Goal: Check status: Check status

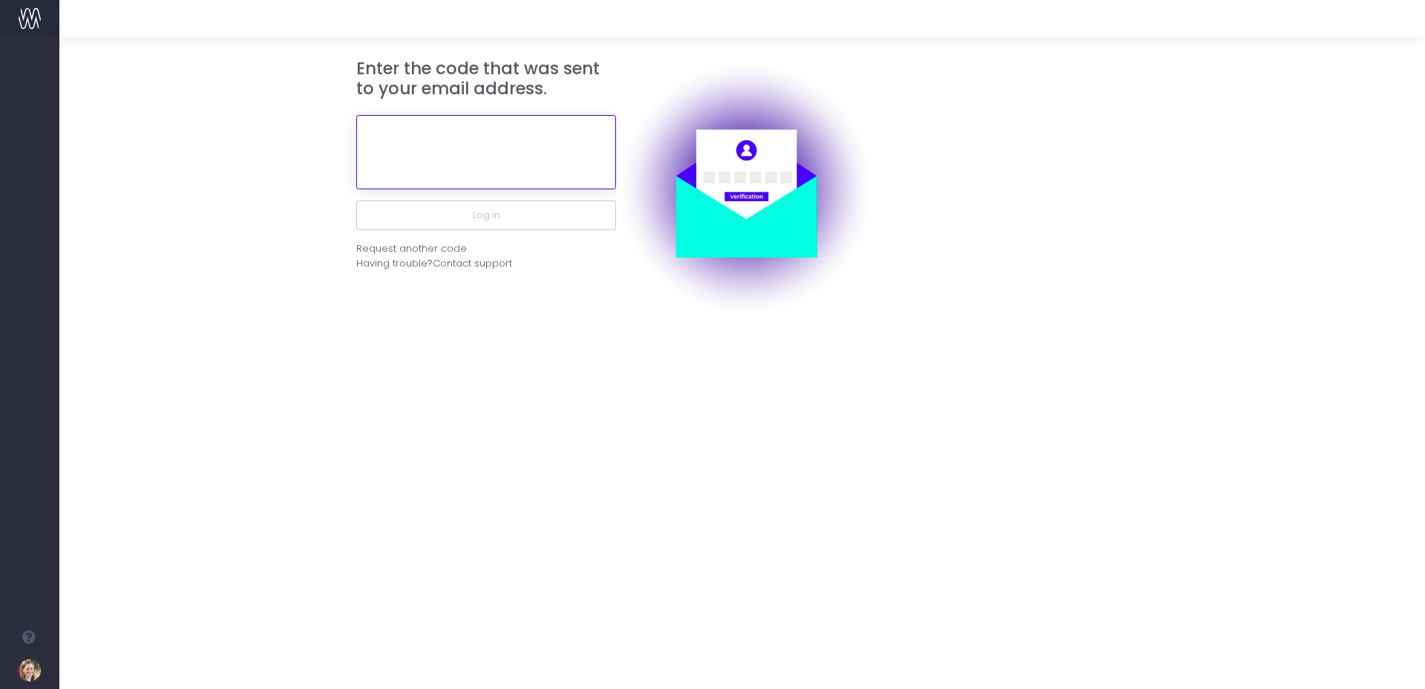
click at [555, 168] on input "text" at bounding box center [486, 152] width 260 height 74
type input "393826"
click at [356, 200] on button "Log in" at bounding box center [486, 215] width 260 height 30
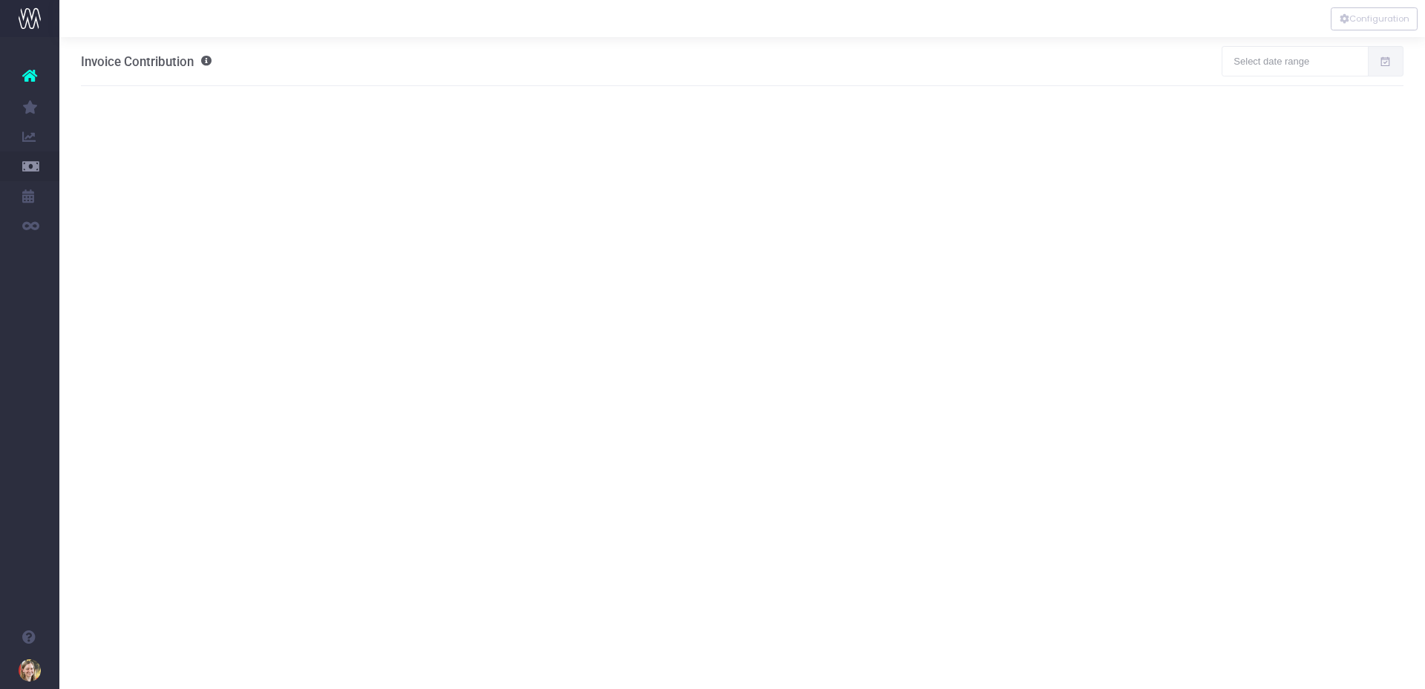
click at [1383, 62] on icon at bounding box center [1385, 62] width 13 height 0
type input "[DATE]"
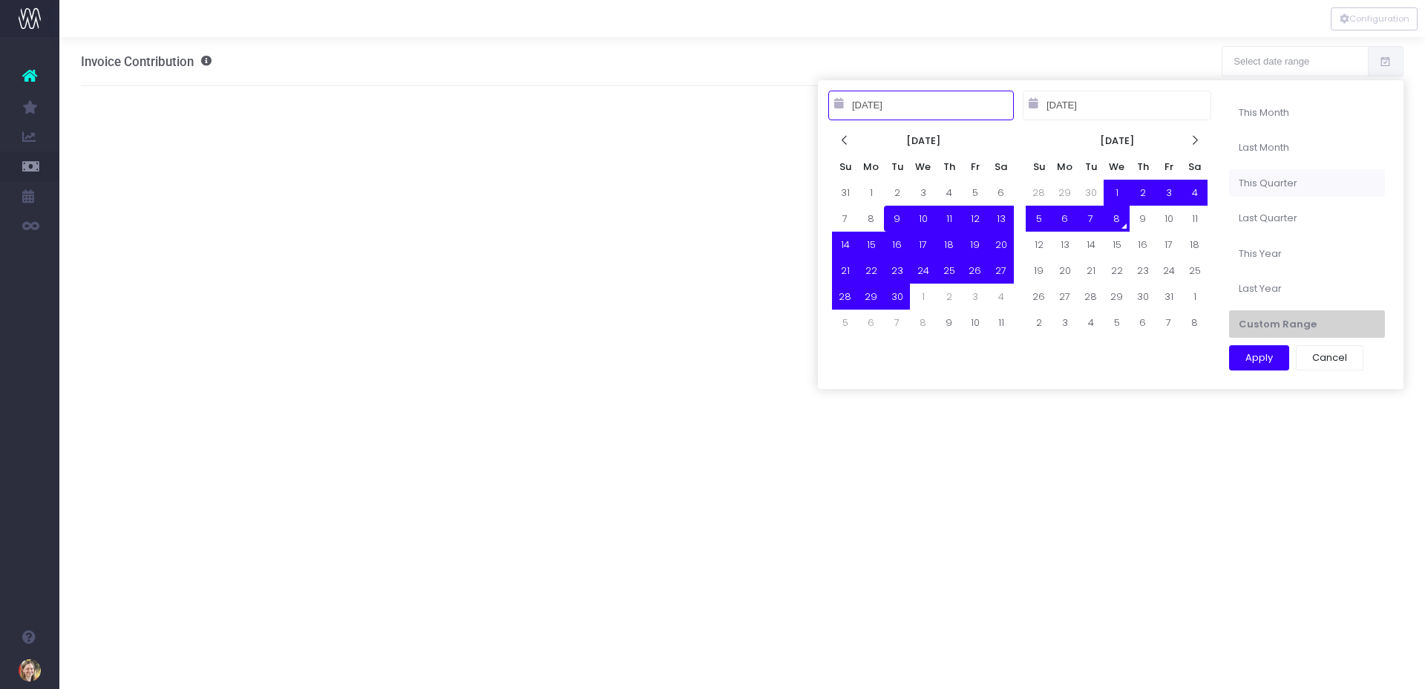
type input "[DATE]"
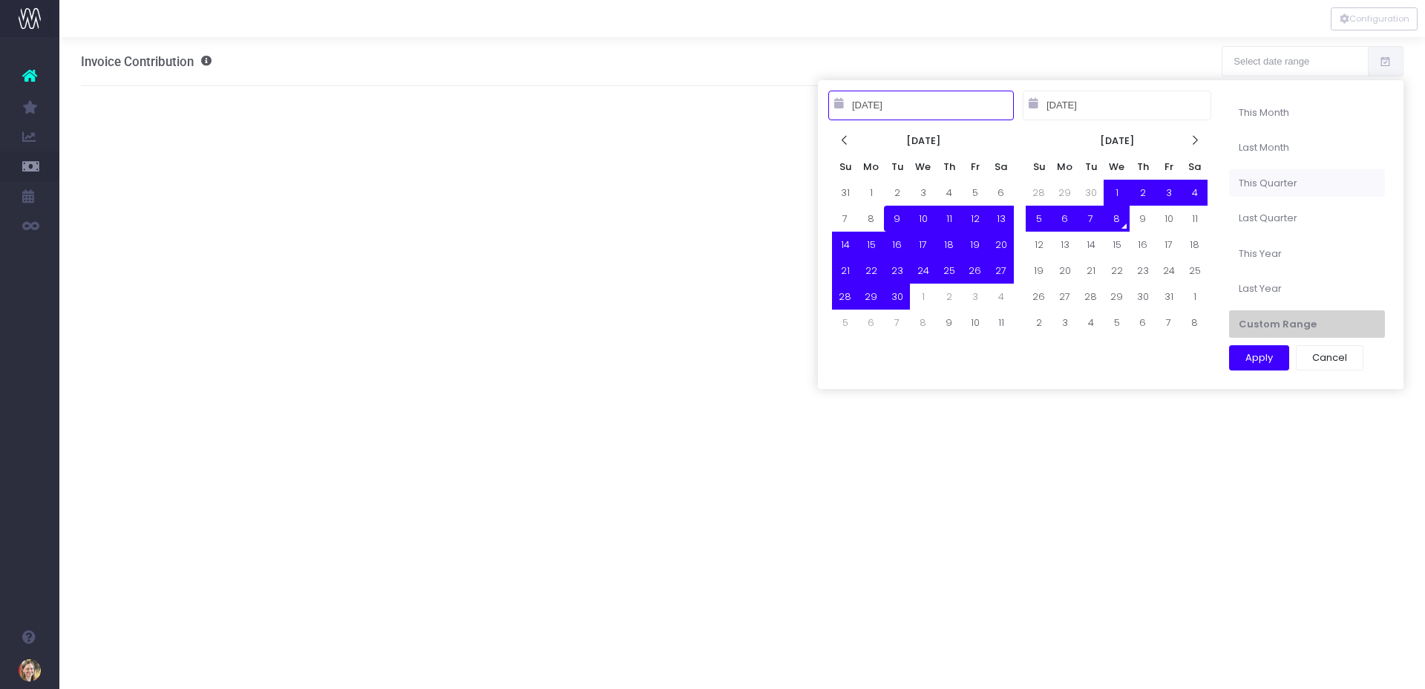
type input "[DATE]"
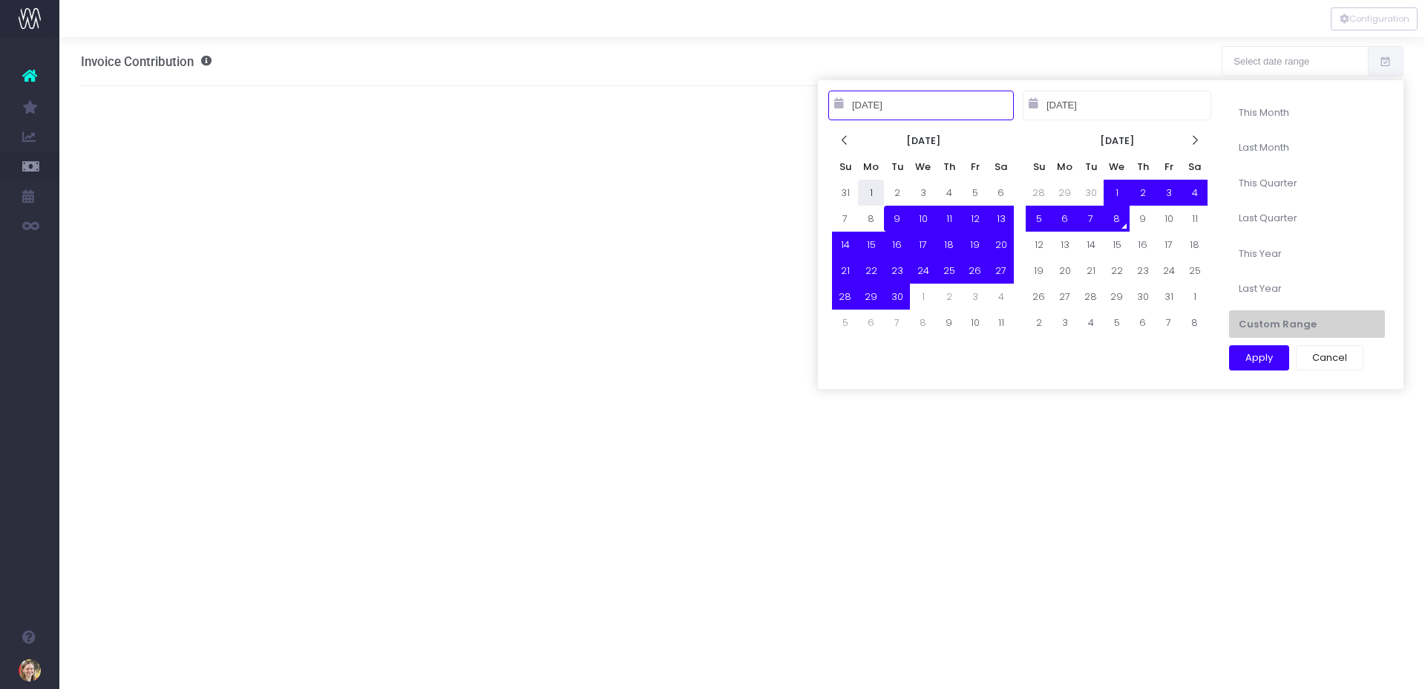
type input "[DATE]"
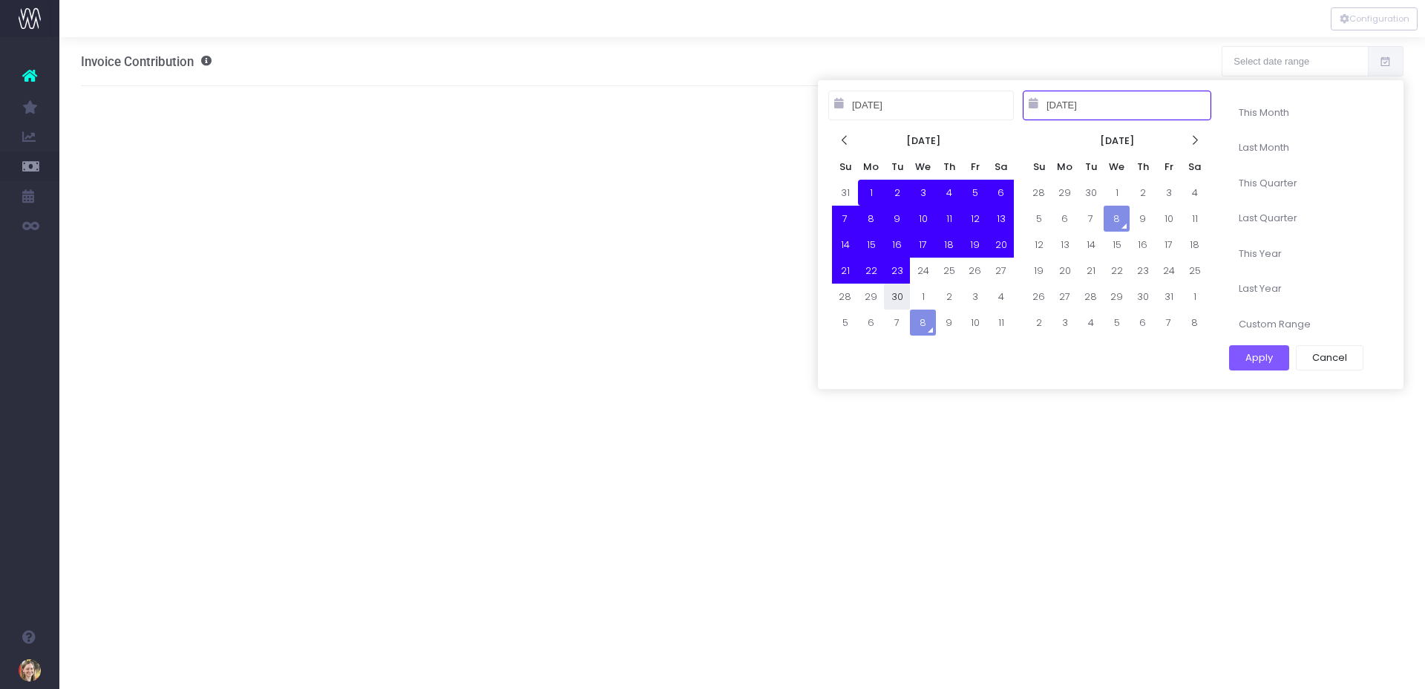
type input "[DATE]"
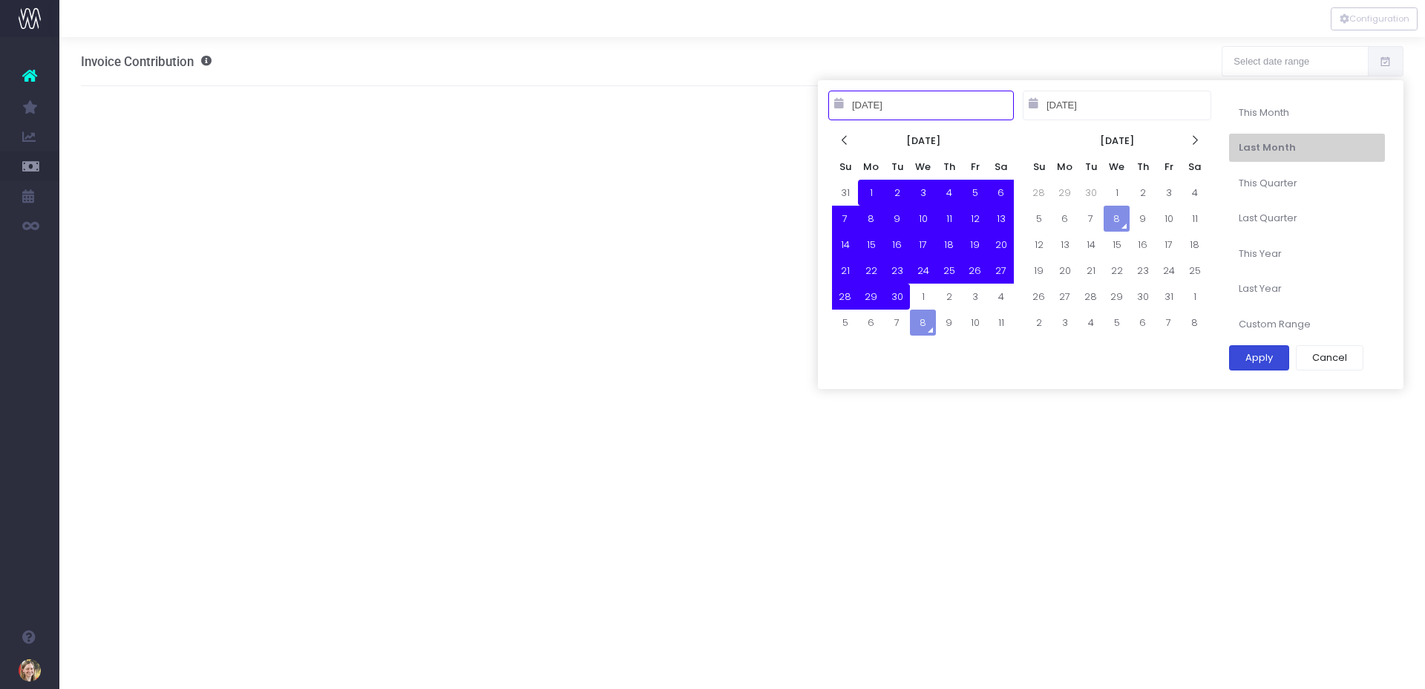
type input "[DATE]"
click at [1254, 347] on button "Apply" at bounding box center [1259, 357] width 60 height 25
type input "[DATE] – [DATE]"
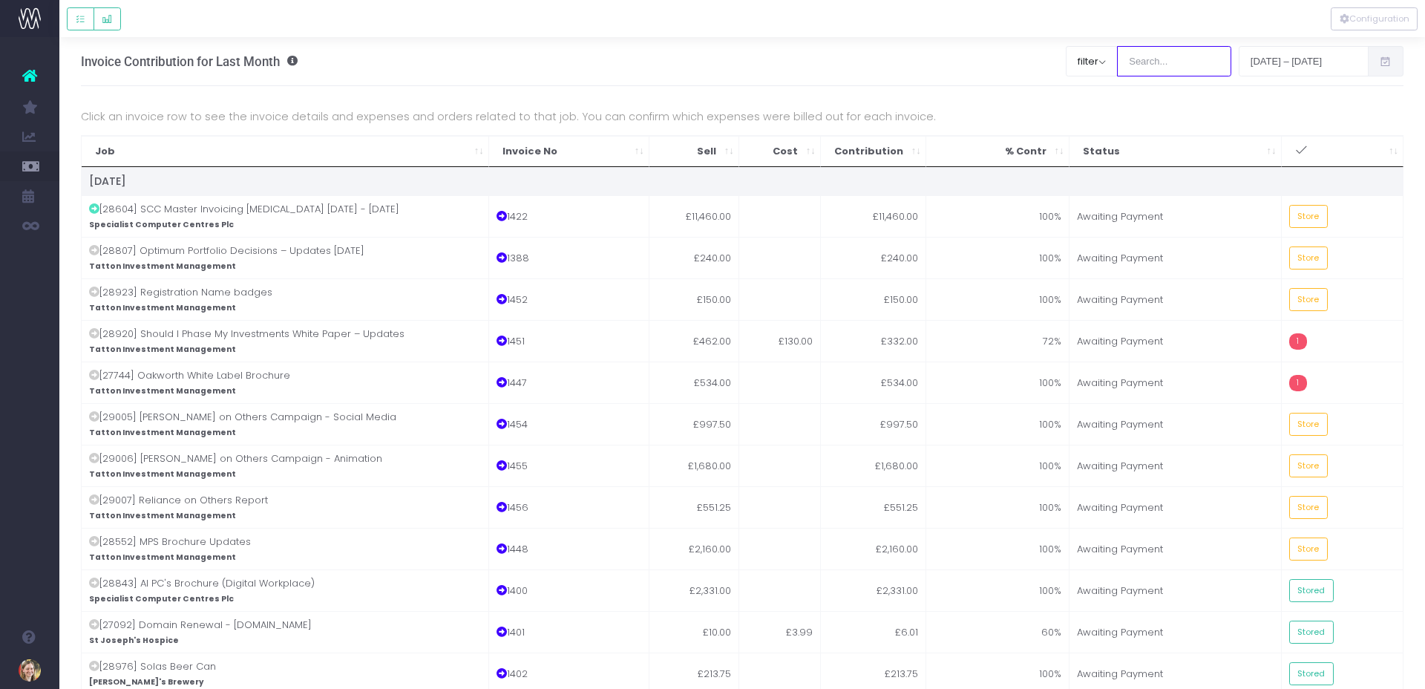
click at [1154, 65] on input "search" at bounding box center [1174, 61] width 114 height 30
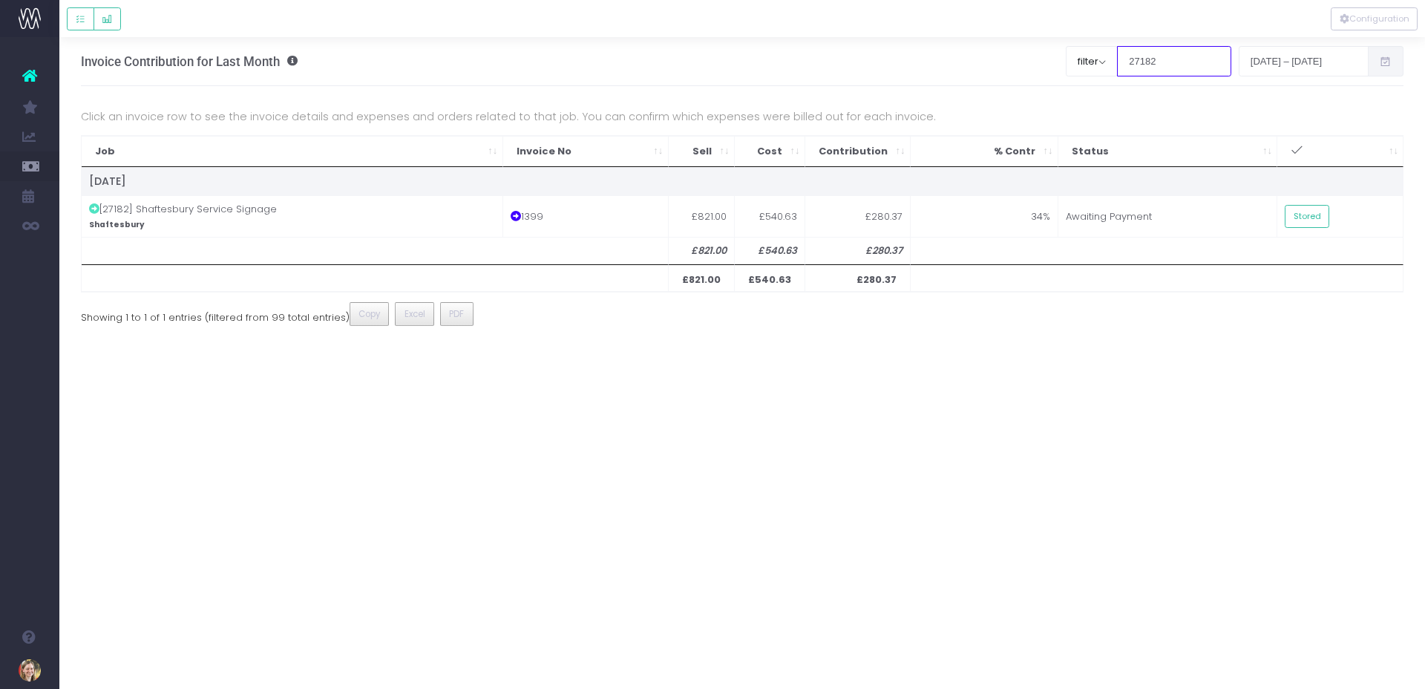
type input "27182"
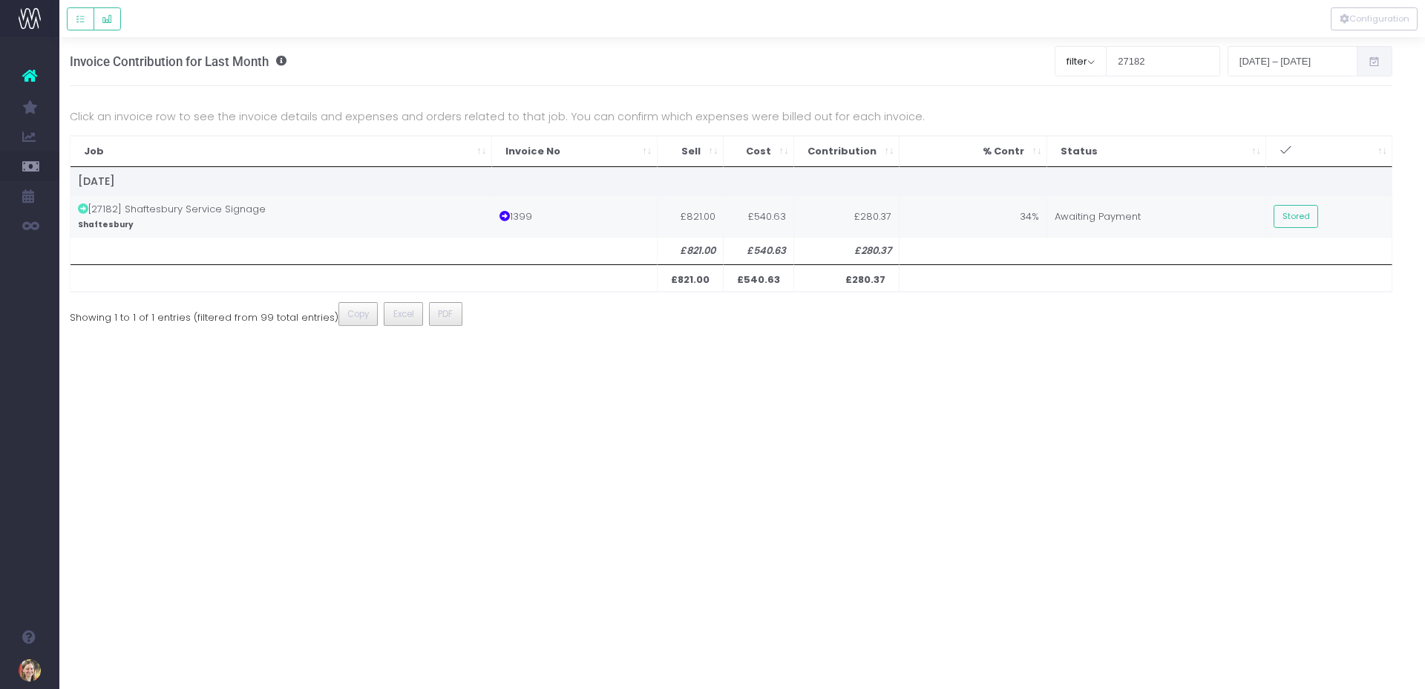
click at [657, 224] on td "1399" at bounding box center [575, 216] width 166 height 42
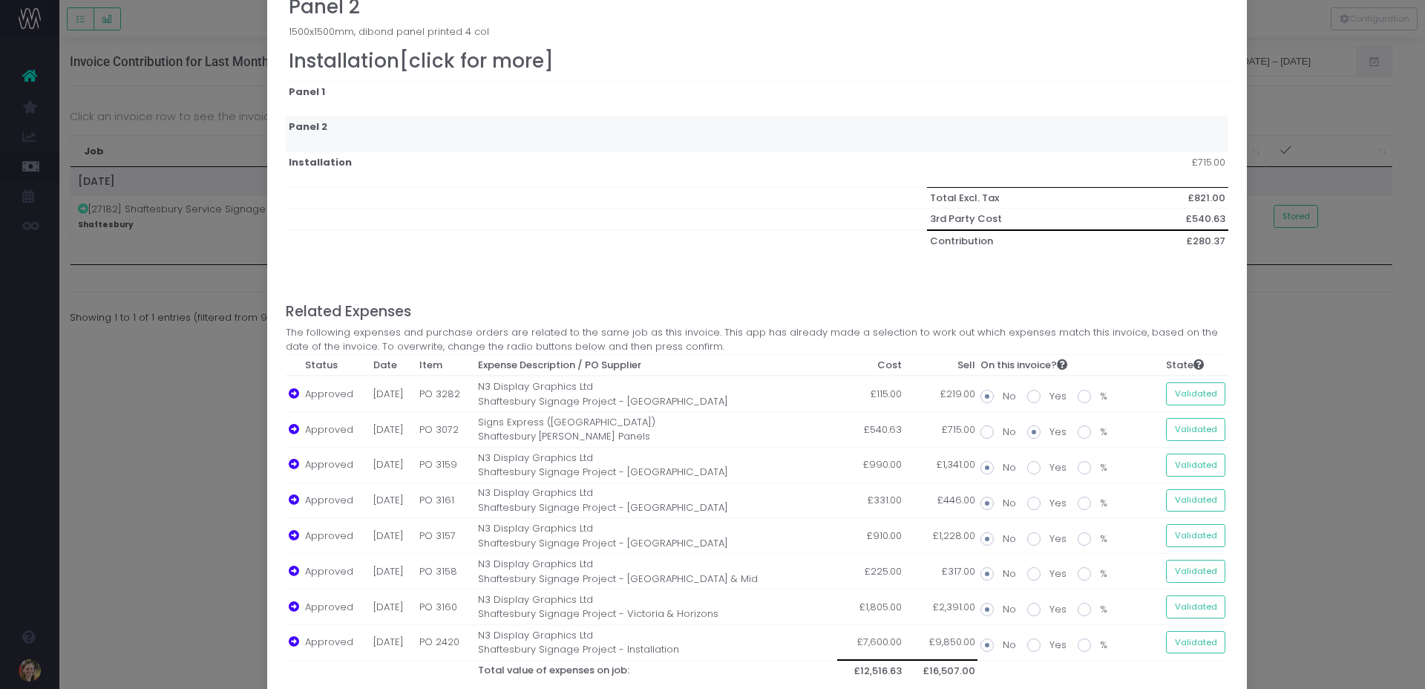
scroll to position [428, 0]
